Goal: Task Accomplishment & Management: Manage account settings

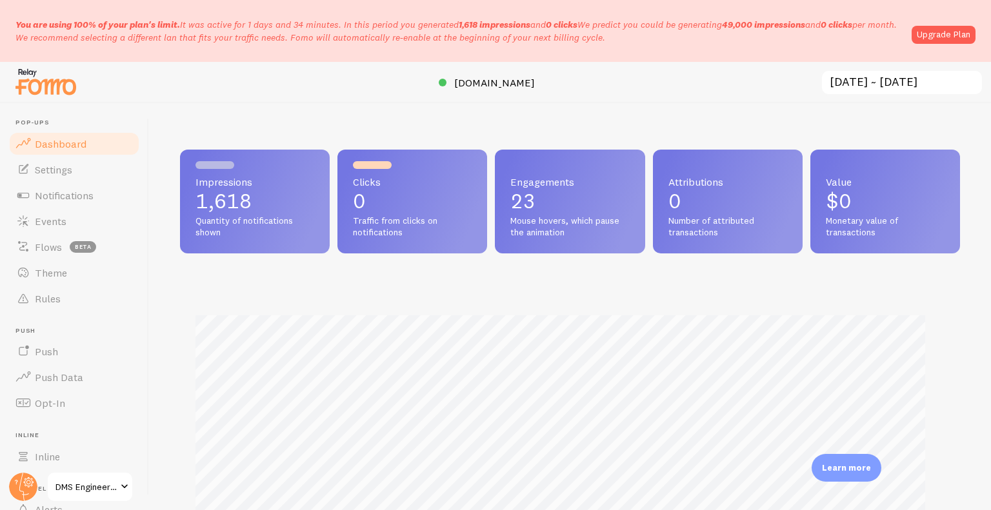
scroll to position [644533, 644102]
click at [101, 189] on link "Notifications" at bounding box center [74, 195] width 133 height 26
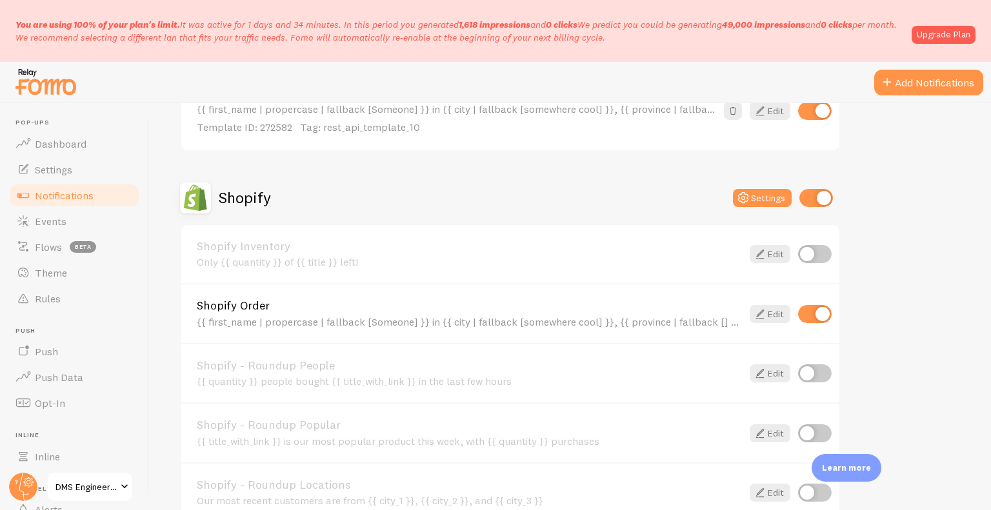
scroll to position [668, 0]
click at [755, 311] on icon at bounding box center [759, 314] width 15 height 15
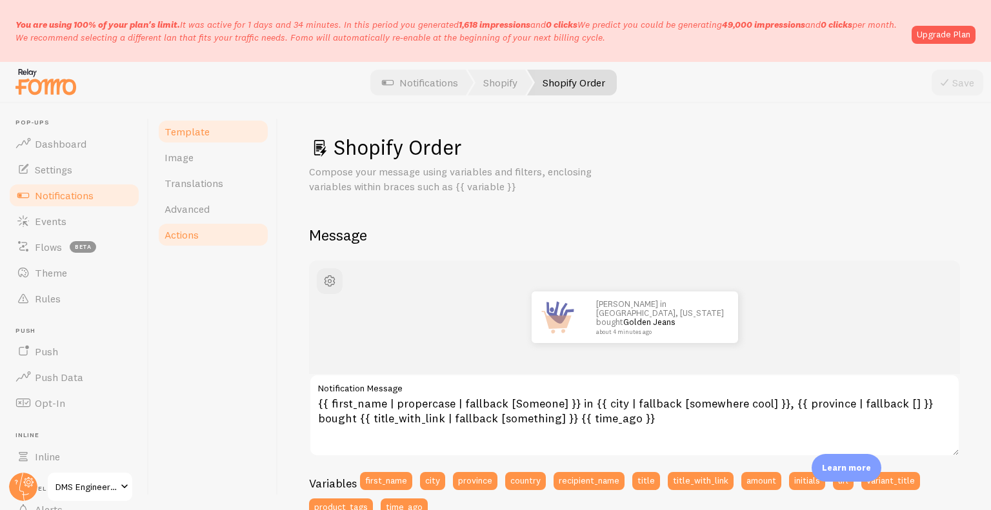
click at [225, 240] on link "Actions" at bounding box center [213, 235] width 113 height 26
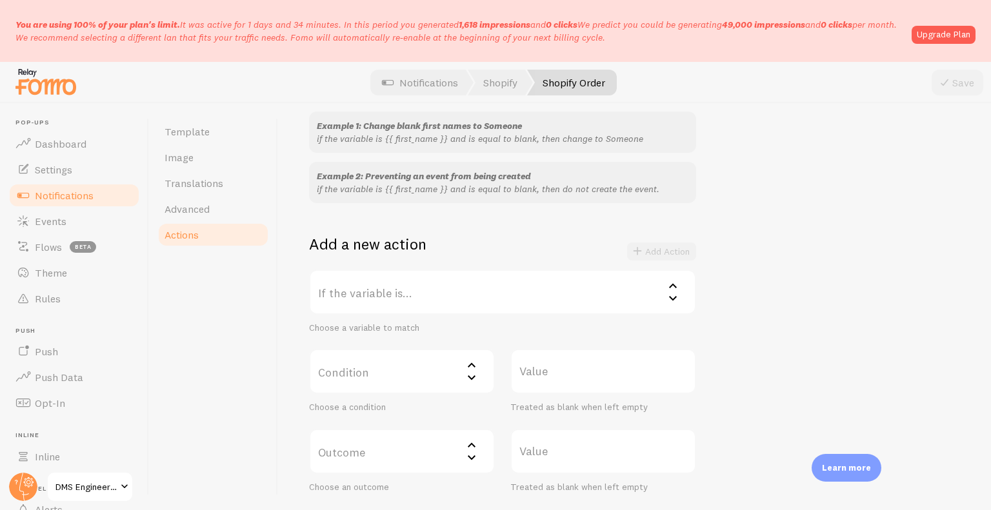
scroll to position [130, 0]
click at [386, 297] on label "If the variable is..." at bounding box center [502, 290] width 387 height 45
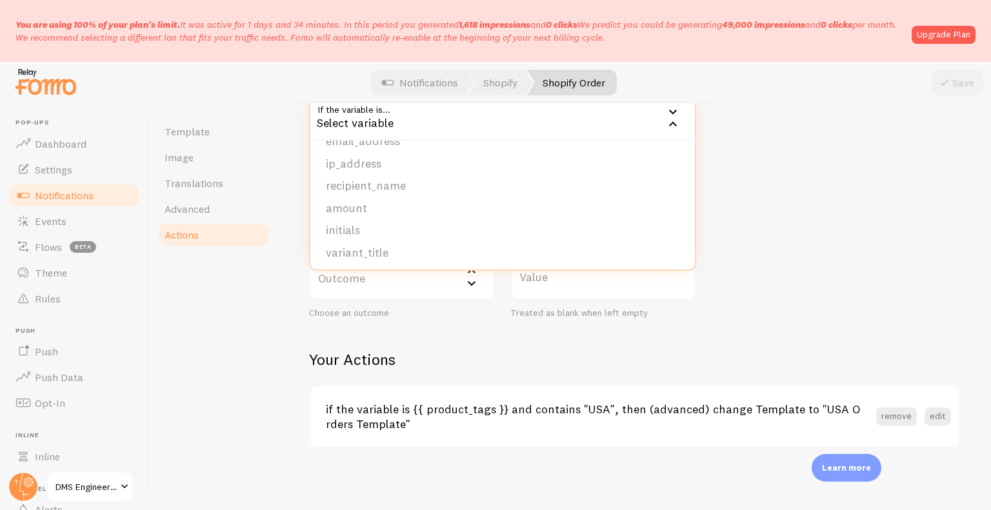
scroll to position [198, 0]
click at [383, 244] on li "product_tags" at bounding box center [502, 250] width 384 height 23
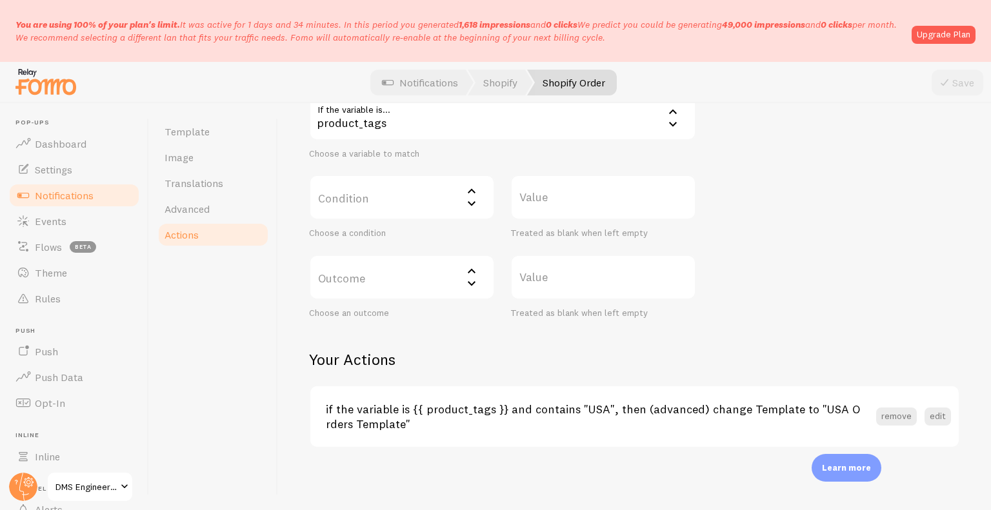
click at [408, 193] on label "Condition" at bounding box center [402, 197] width 186 height 45
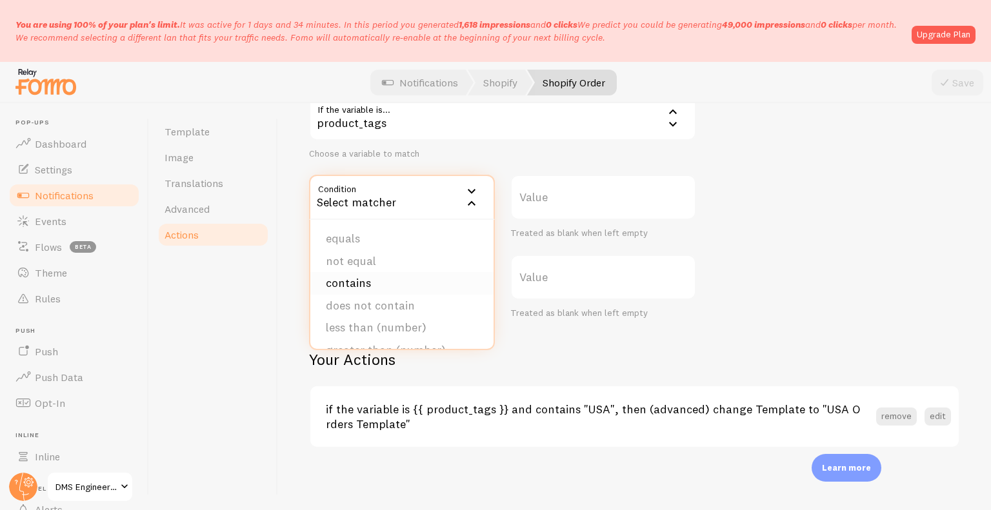
scroll to position [79, 0]
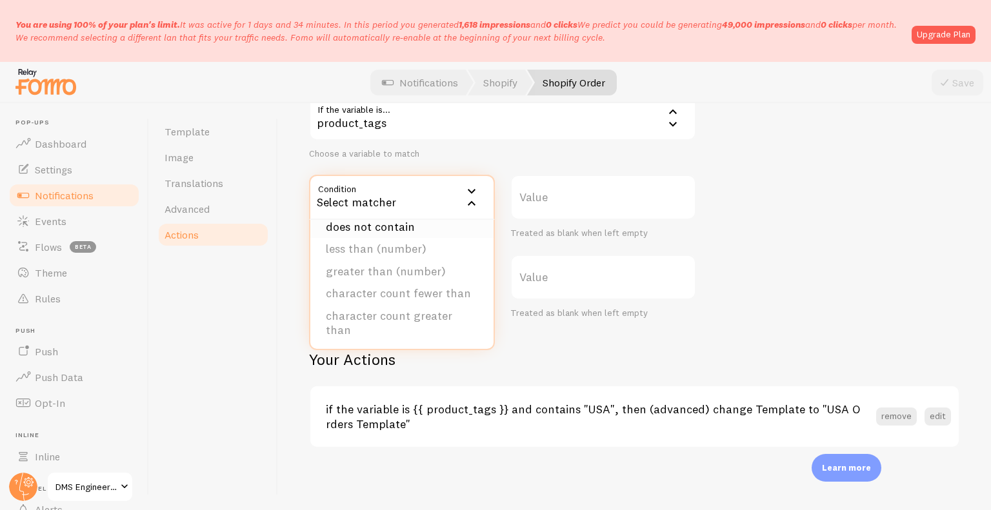
click at [403, 229] on li "does not contain" at bounding box center [401, 227] width 183 height 23
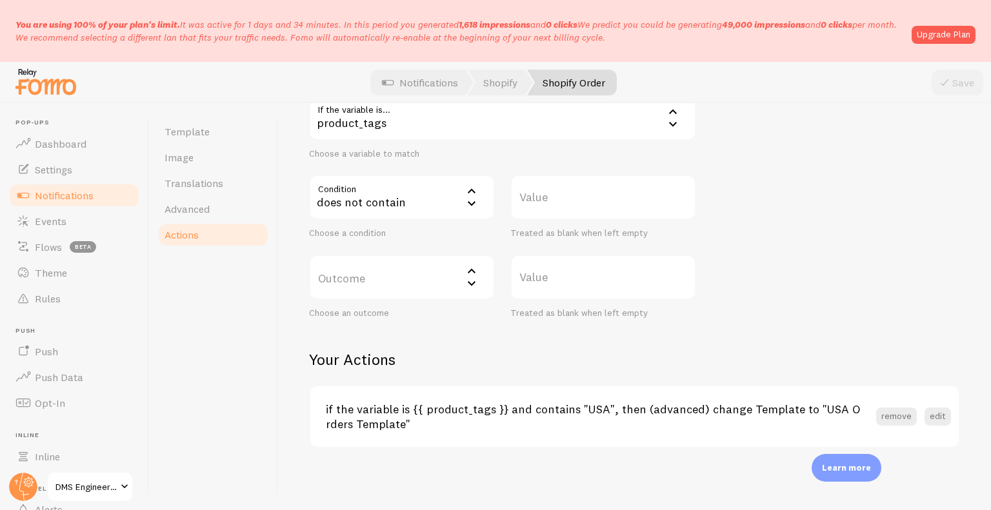
click at [544, 195] on label "Value" at bounding box center [603, 197] width 186 height 45
click at [544, 195] on input "Value" at bounding box center [603, 197] width 186 height 45
type input "USA"
click at [415, 281] on label "Outcome" at bounding box center [402, 277] width 186 height 45
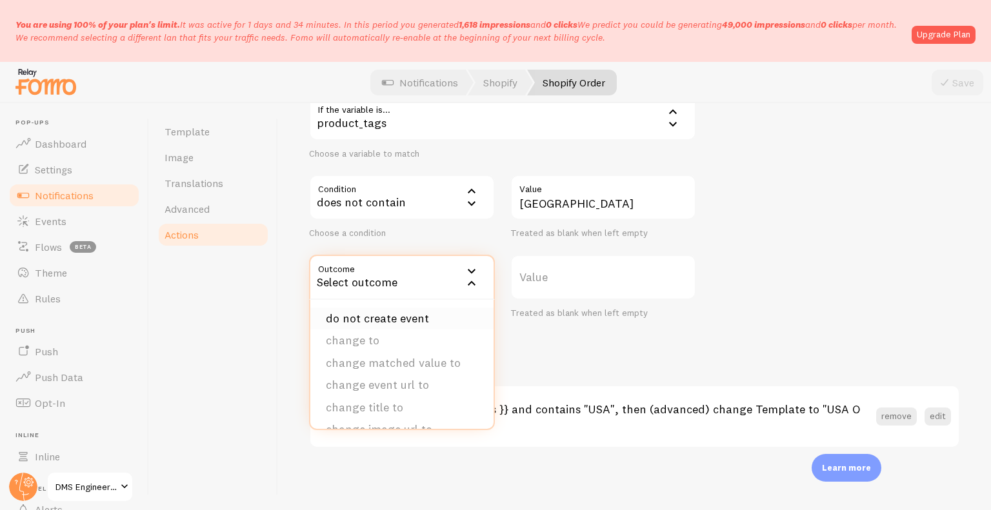
click at [395, 311] on li "do not create event" at bounding box center [401, 319] width 183 height 23
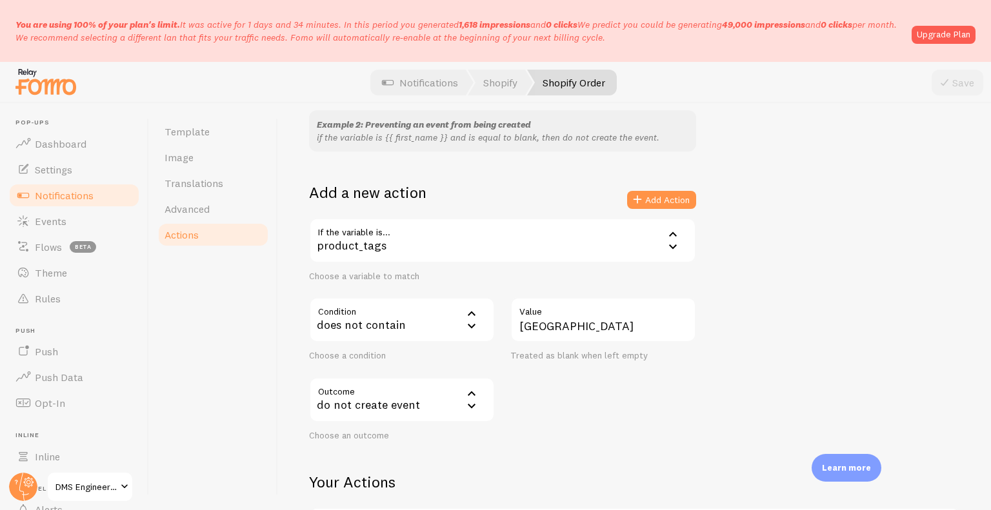
scroll to position [179, 0]
click at [664, 198] on button "Add Action" at bounding box center [661, 201] width 69 height 18
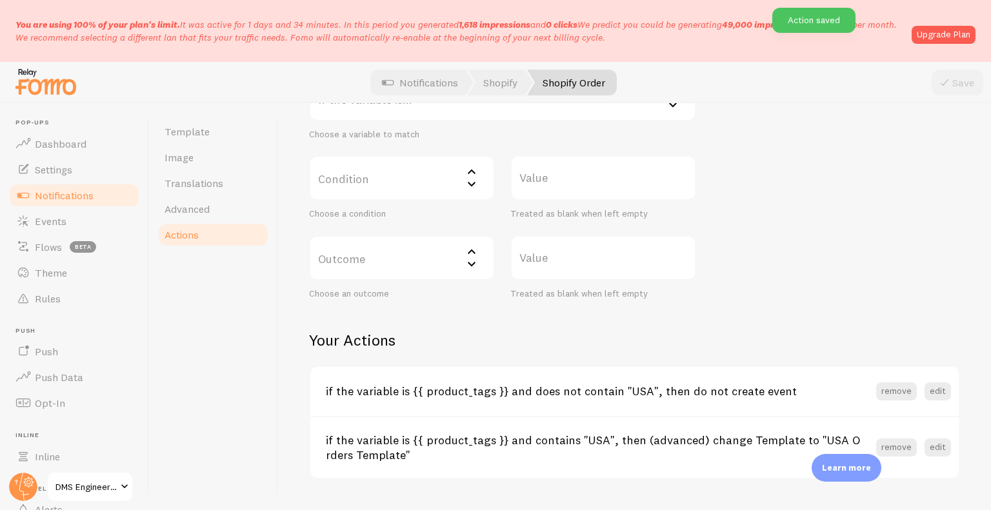
scroll to position [353, 0]
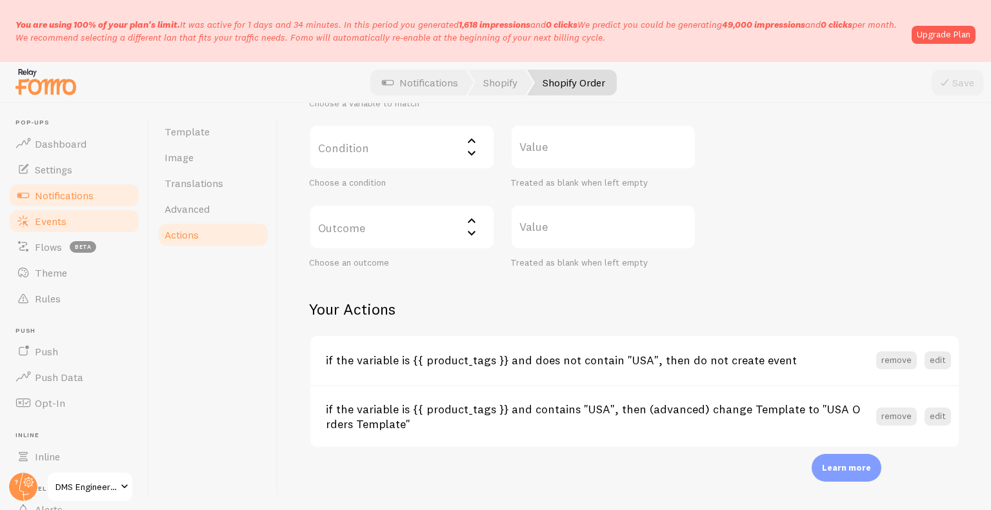
click at [59, 215] on span "Events" at bounding box center [51, 221] width 32 height 13
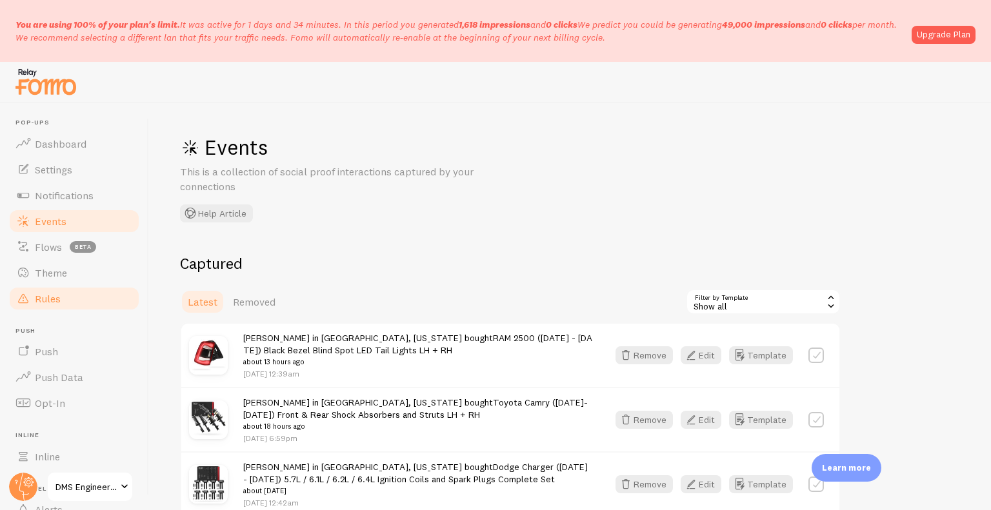
click at [61, 299] on link "Rules" at bounding box center [74, 299] width 133 height 26
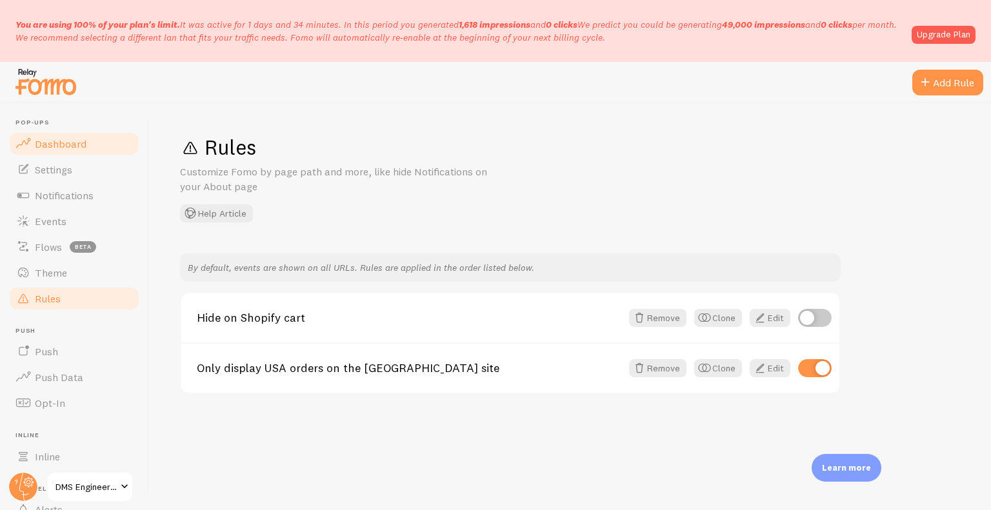
click at [57, 144] on span "Dashboard" at bounding box center [61, 143] width 52 height 13
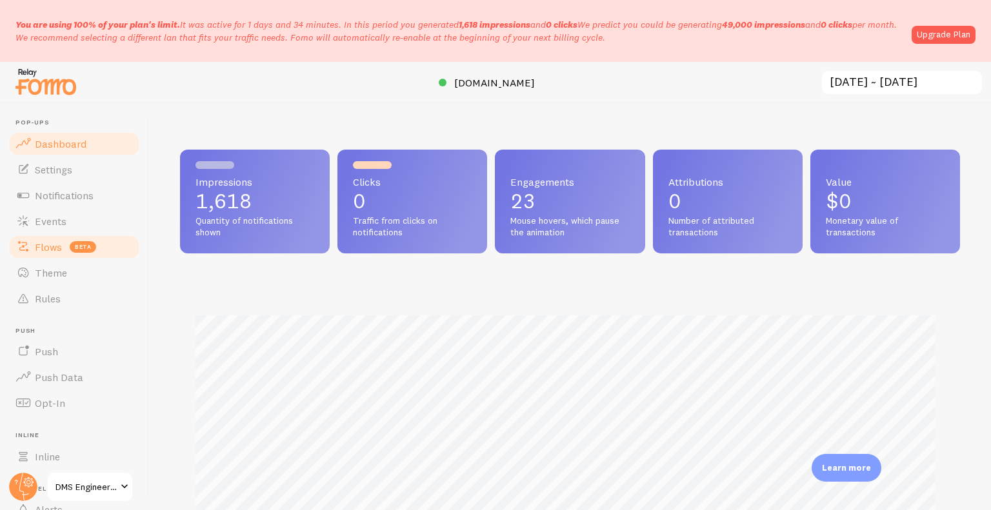
scroll to position [339, 770]
click at [82, 221] on link "Events" at bounding box center [74, 221] width 133 height 26
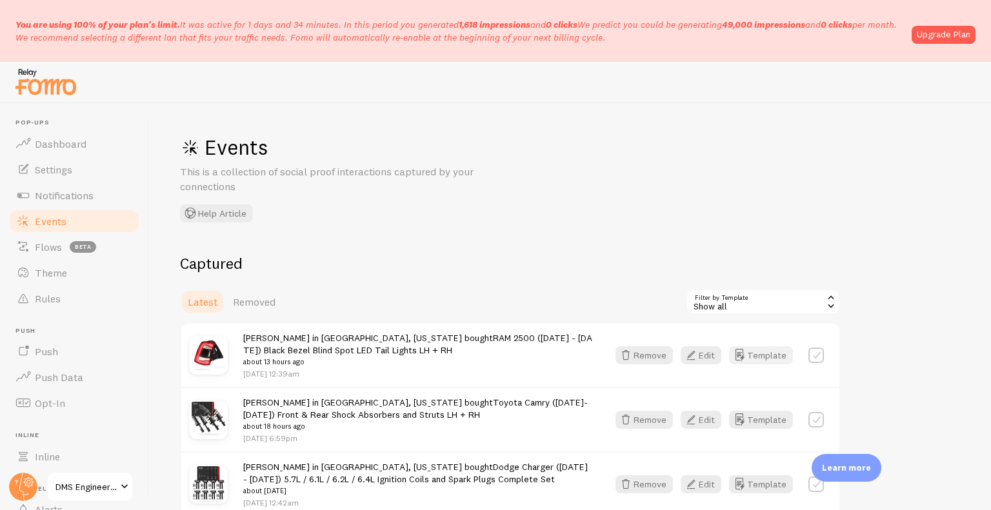
click at [756, 353] on button "Template" at bounding box center [761, 355] width 64 height 18
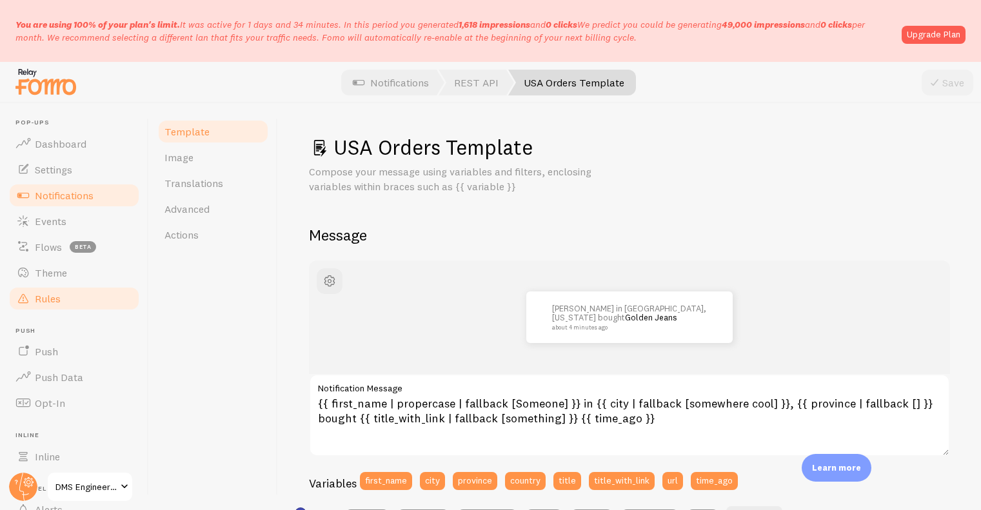
click at [54, 297] on span "Rules" at bounding box center [48, 298] width 26 height 13
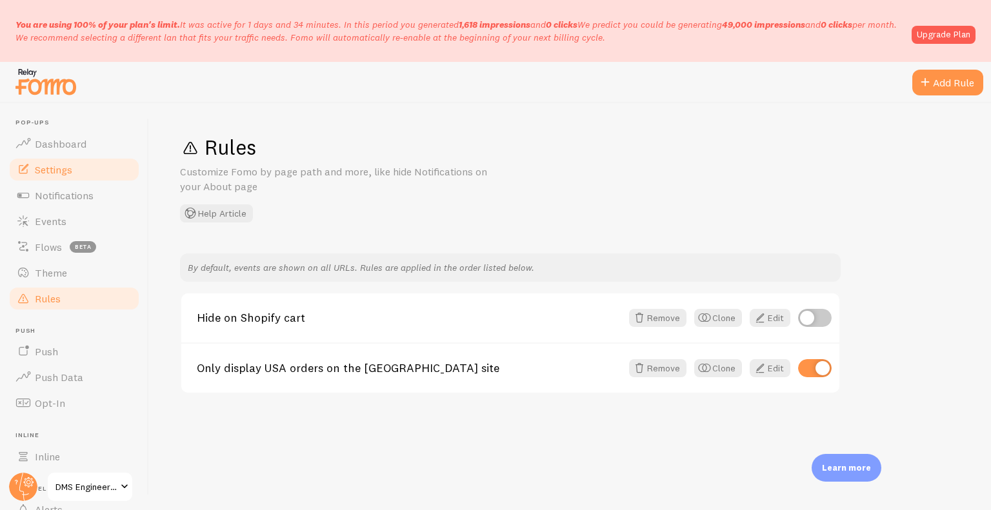
click at [108, 168] on link "Settings" at bounding box center [74, 170] width 133 height 26
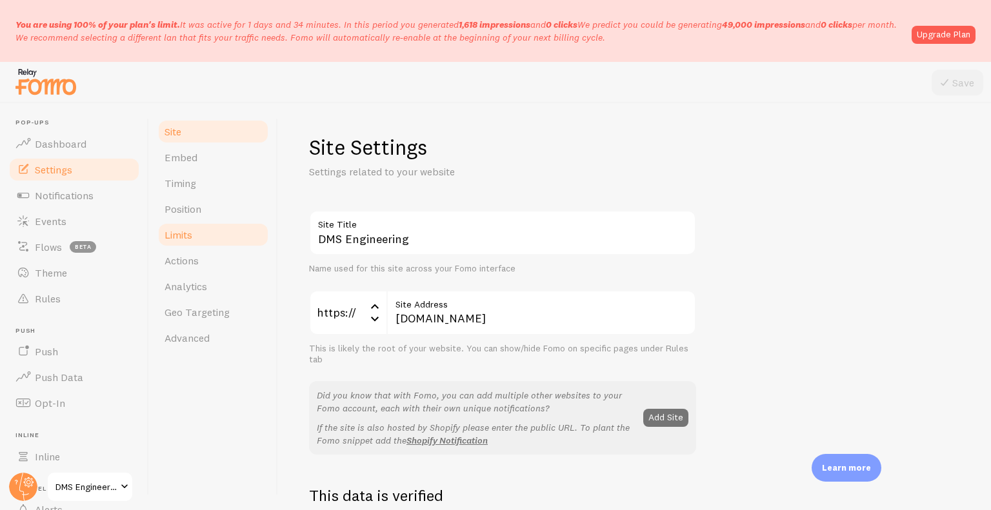
click at [204, 235] on link "Limits" at bounding box center [213, 235] width 113 height 26
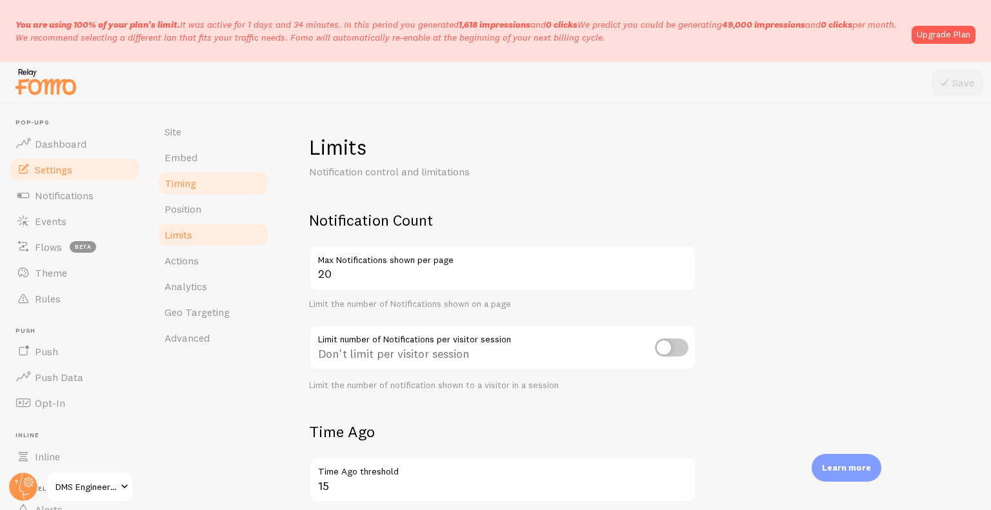
click at [228, 176] on link "Timing" at bounding box center [213, 183] width 113 height 26
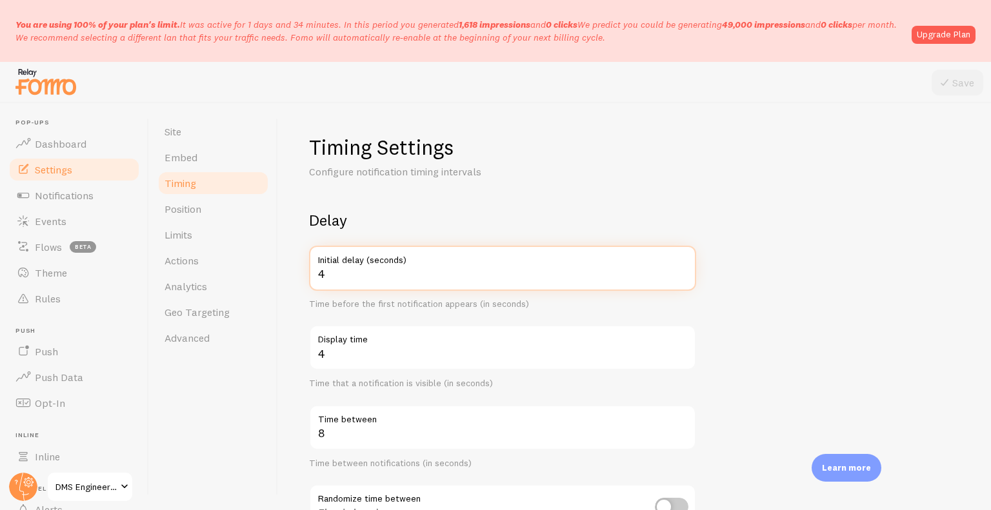
click at [680, 271] on input "4" at bounding box center [502, 268] width 387 height 45
type input "5"
click at [680, 271] on input "5" at bounding box center [502, 268] width 387 height 45
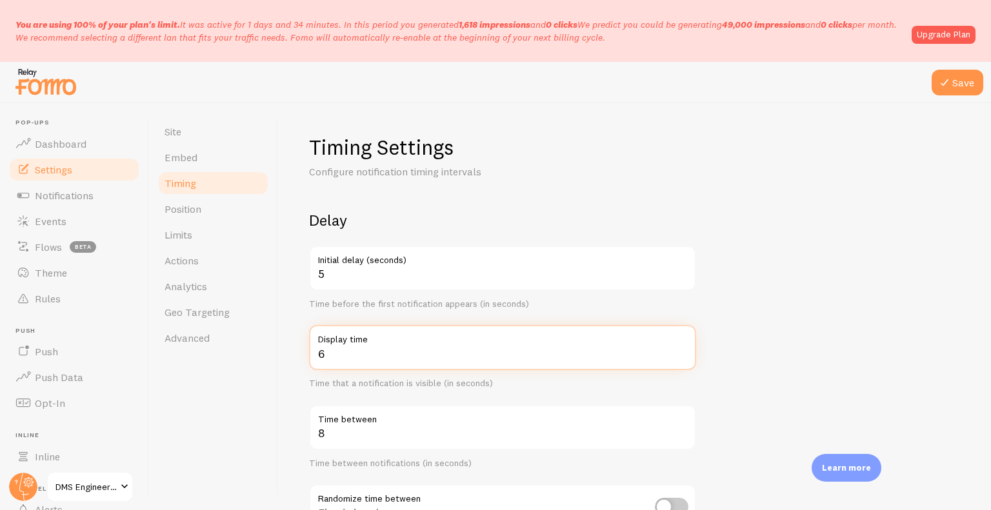
click at [679, 348] on input "6" at bounding box center [502, 347] width 387 height 45
click at [679, 348] on input "7" at bounding box center [502, 347] width 387 height 45
click at [679, 348] on input "8" at bounding box center [502, 347] width 387 height 45
type input "7"
click at [679, 358] on input "7" at bounding box center [502, 347] width 387 height 45
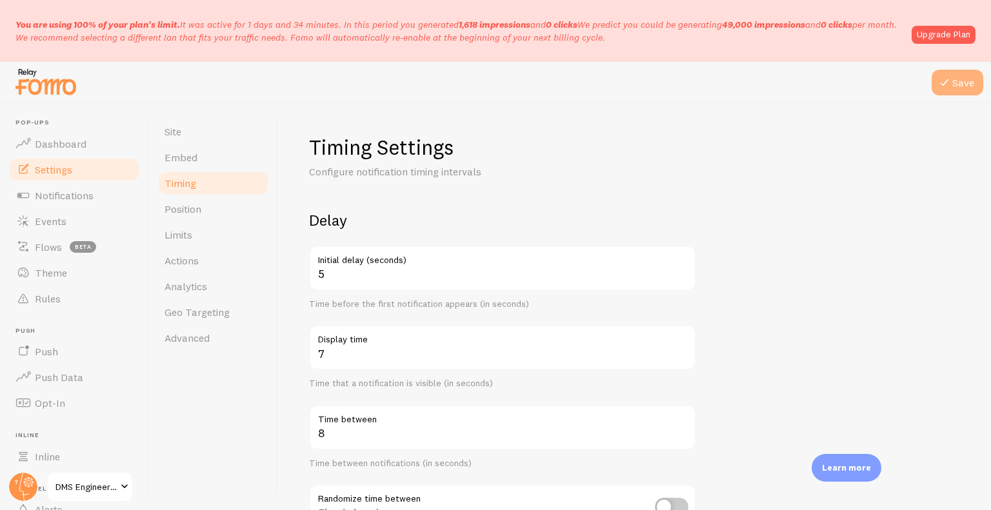
click at [960, 92] on button "Save" at bounding box center [957, 83] width 52 height 26
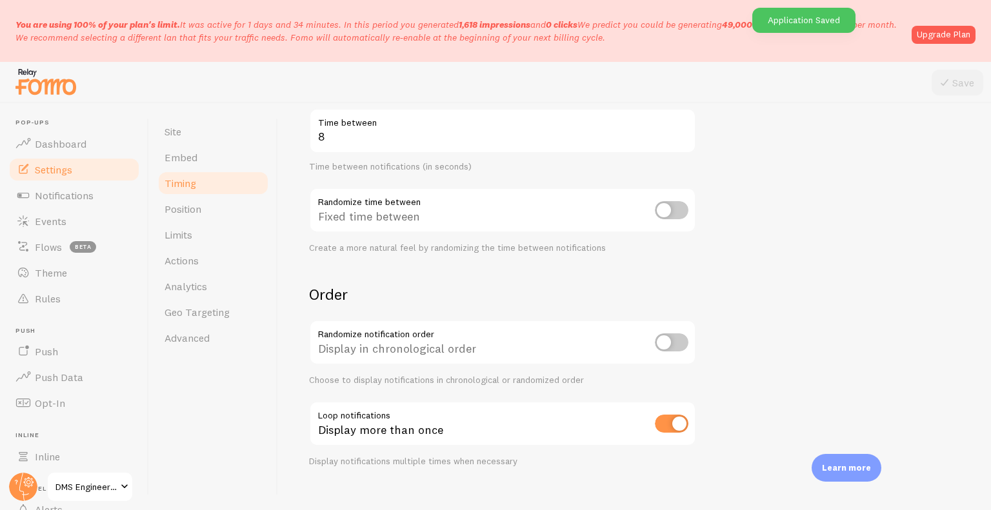
scroll to position [315, 0]
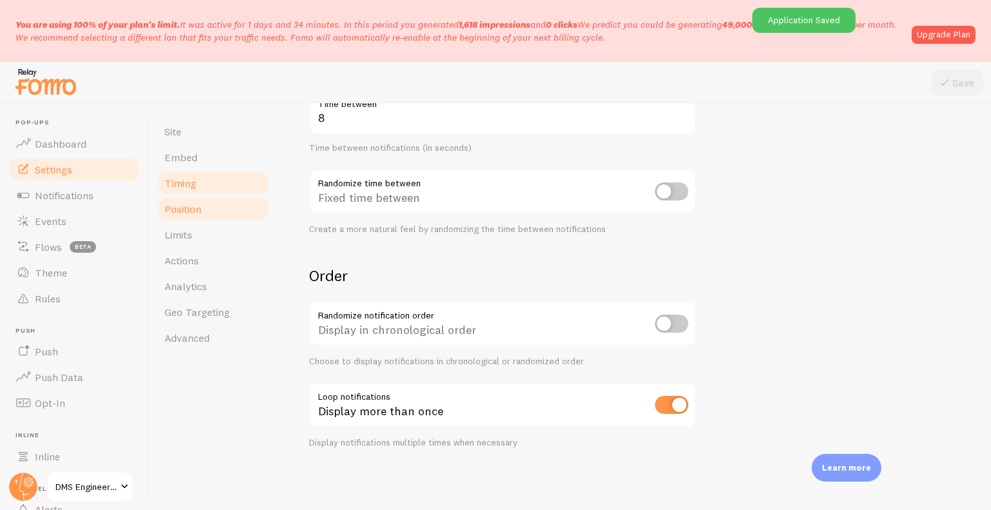
click at [236, 213] on link "Position" at bounding box center [213, 209] width 113 height 26
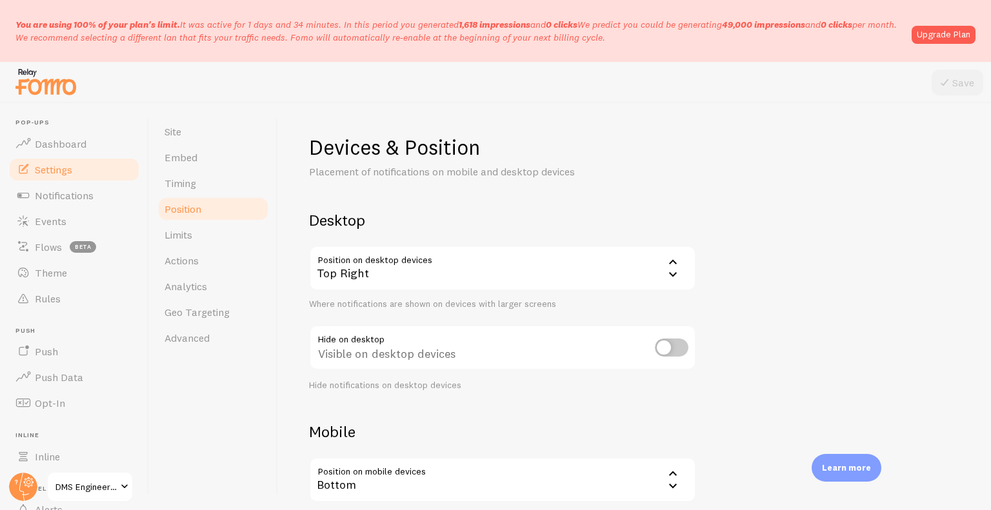
click at [473, 263] on div "Top Right" at bounding box center [502, 268] width 387 height 45
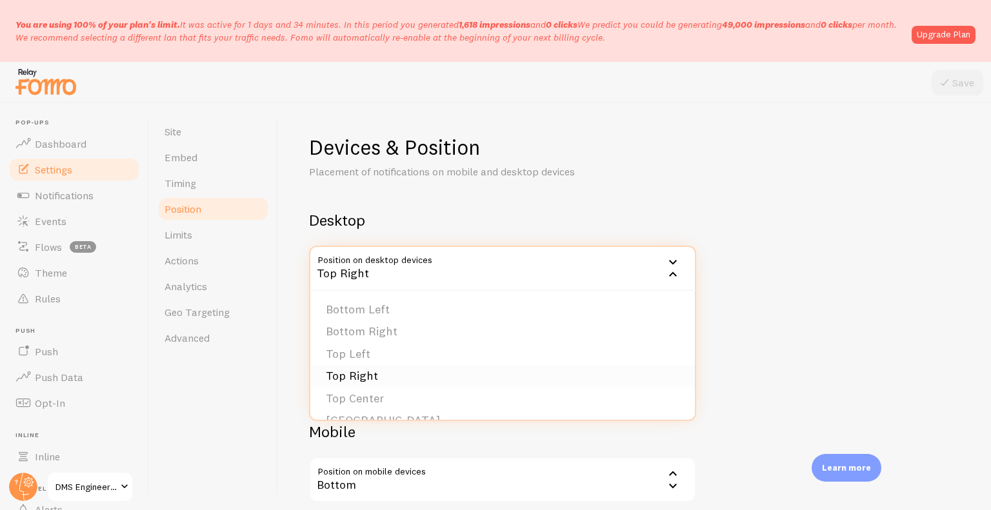
scroll to position [109, 0]
click at [506, 335] on li "Bottom Left - Slide In" at bounding box center [502, 334] width 384 height 23
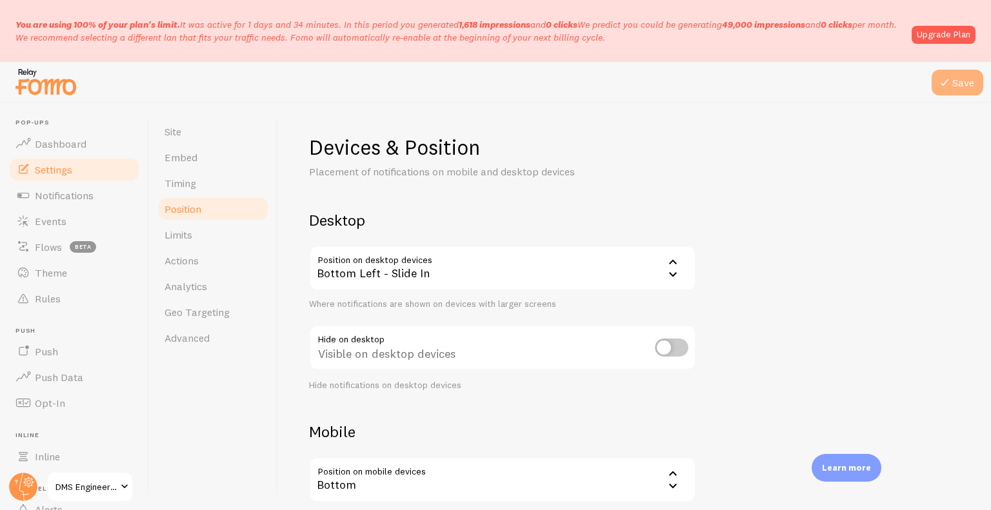
click at [946, 73] on button "Save" at bounding box center [957, 83] width 52 height 26
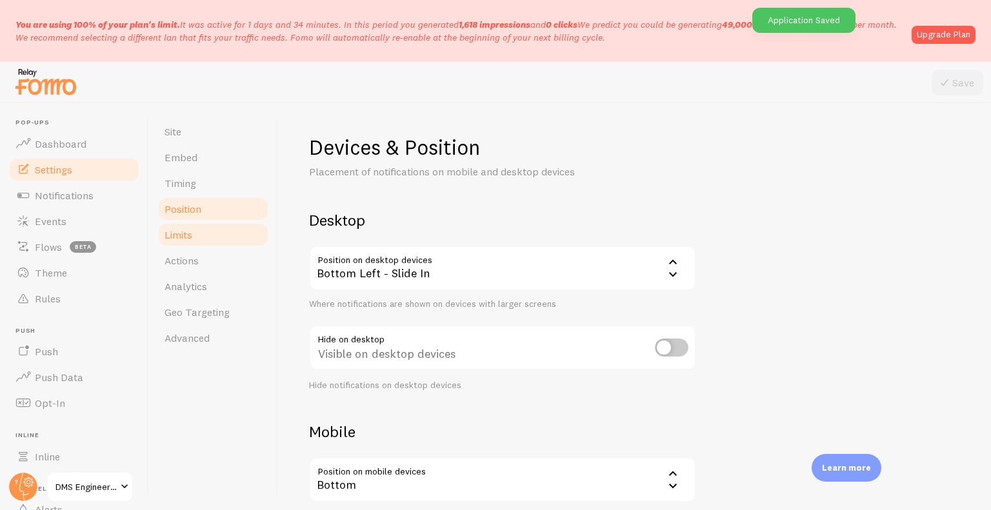
click at [193, 239] on link "Limits" at bounding box center [213, 235] width 113 height 26
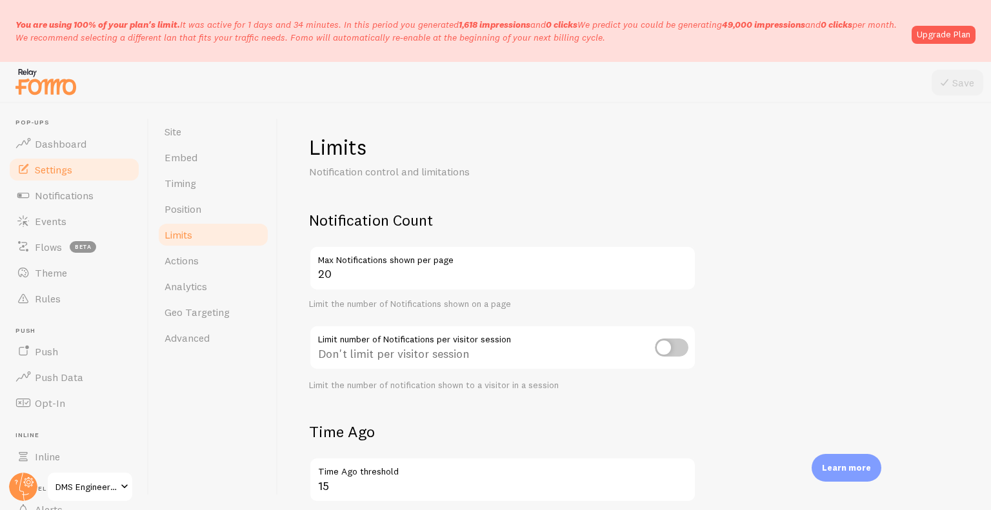
click at [665, 352] on input "checkbox" at bounding box center [672, 348] width 34 height 18
checkbox input "true"
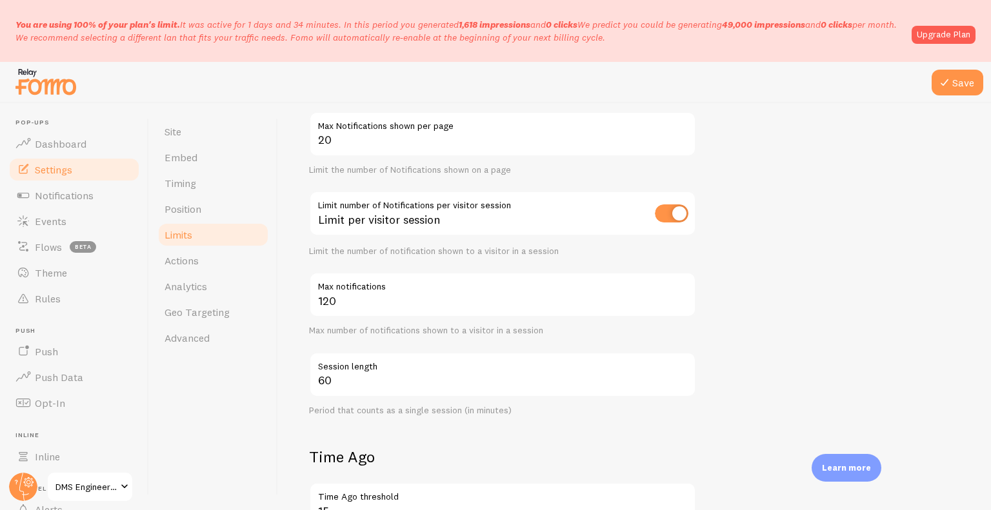
scroll to position [136, 0]
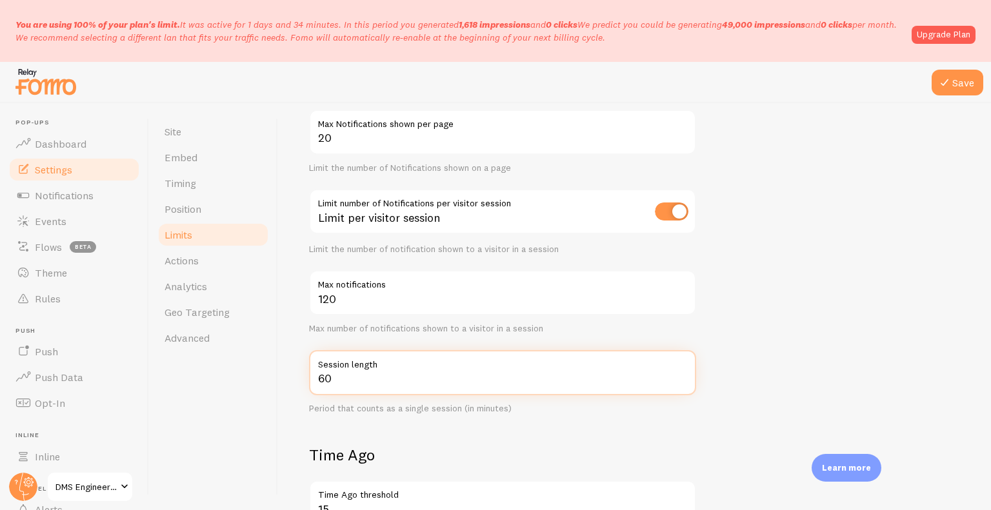
click at [369, 390] on input "60" at bounding box center [502, 372] width 387 height 45
type input "6"
type input "30"
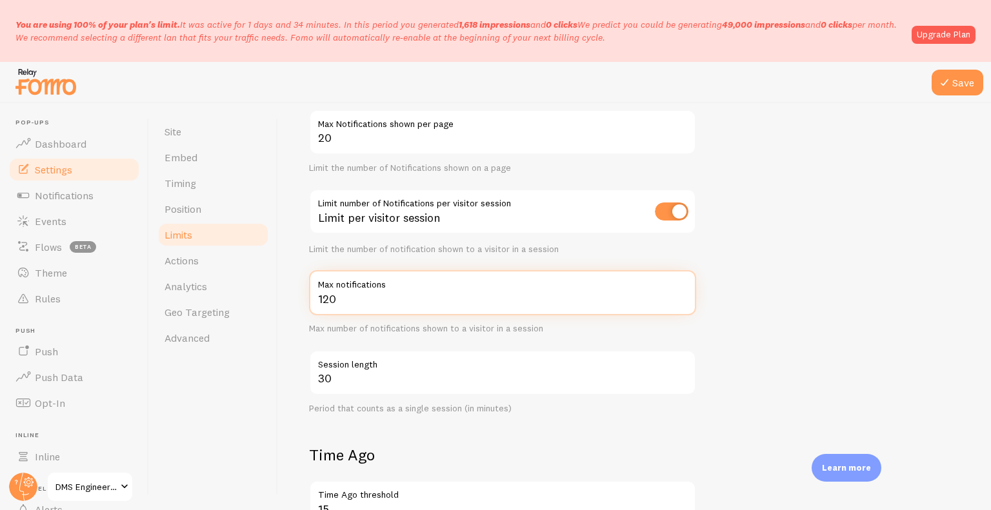
click at [401, 310] on input "120" at bounding box center [502, 292] width 387 height 45
type input "1"
type input "20"
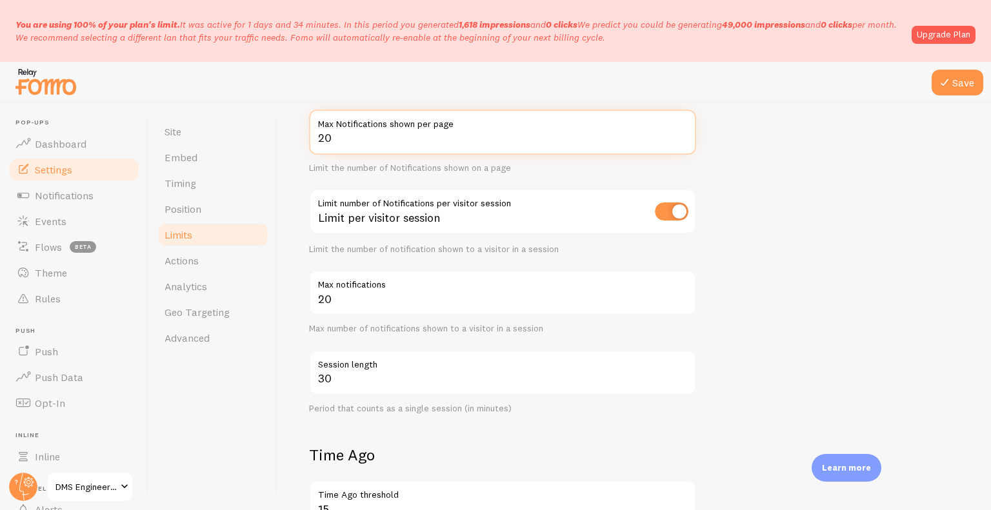
click at [351, 147] on input "20" at bounding box center [502, 132] width 387 height 45
type input "2"
type input "5"
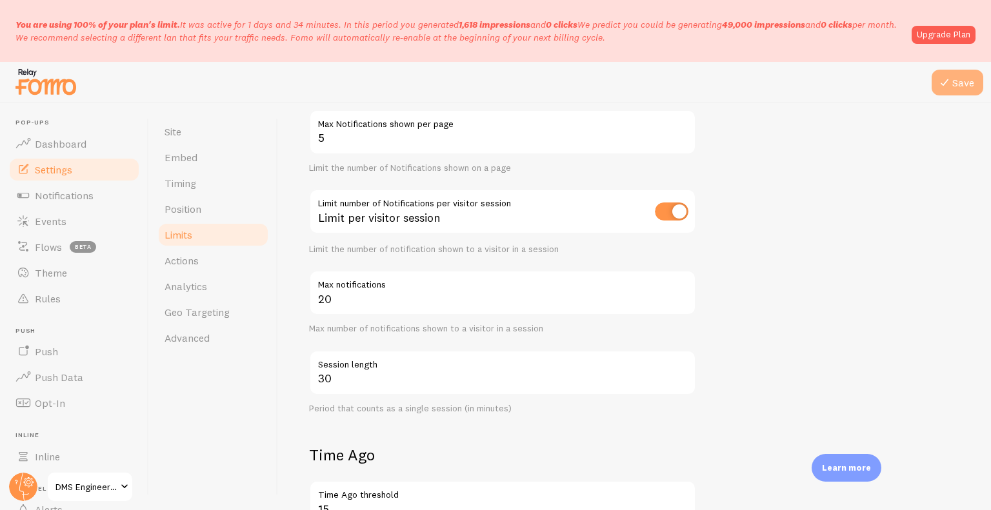
click at [958, 92] on button "Save" at bounding box center [957, 83] width 52 height 26
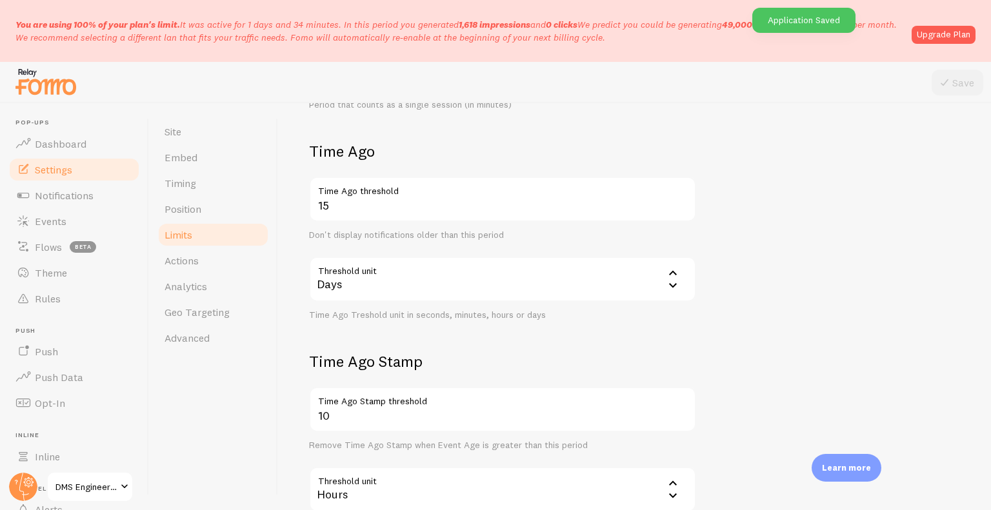
scroll to position [444, 0]
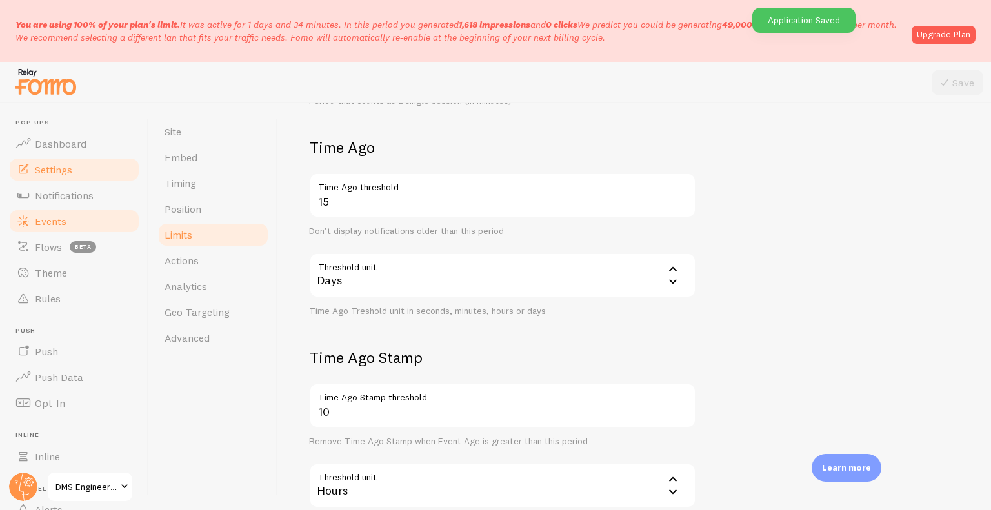
click at [61, 211] on link "Events" at bounding box center [74, 221] width 133 height 26
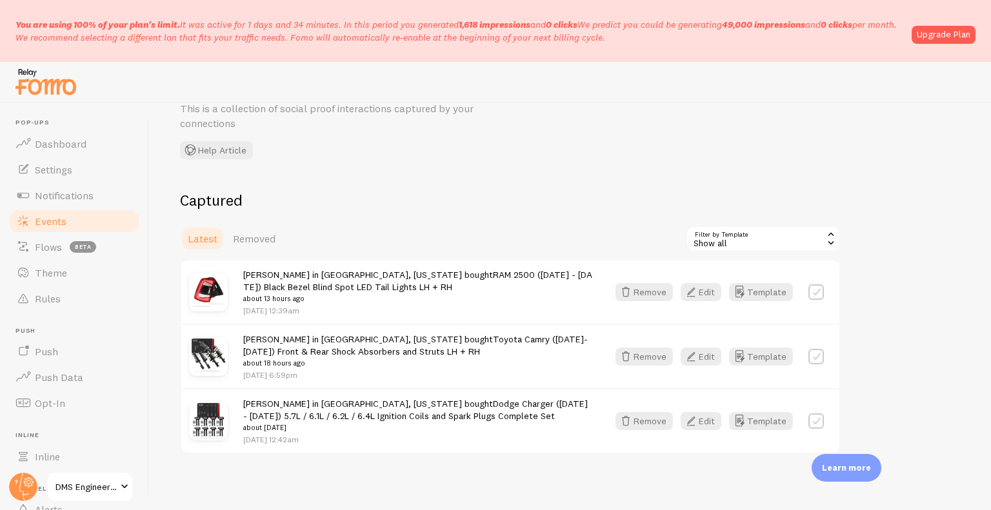
scroll to position [55, 0]
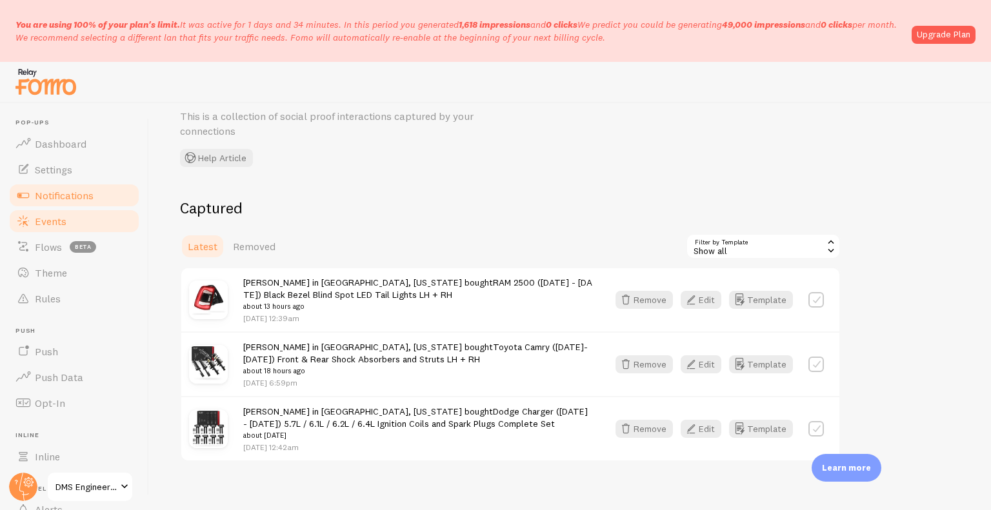
click at [115, 196] on link "Notifications" at bounding box center [74, 195] width 133 height 26
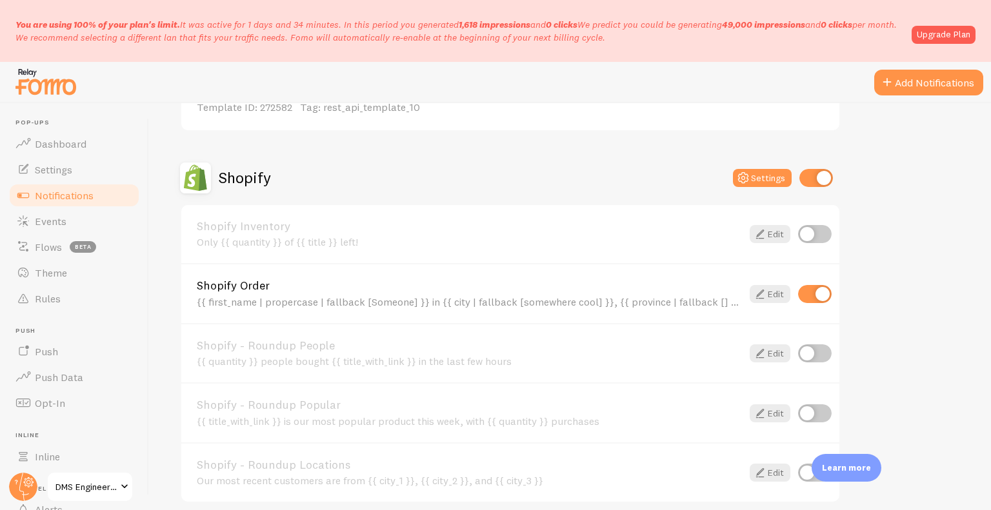
scroll to position [715, 0]
